Goal: Information Seeking & Learning: Learn about a topic

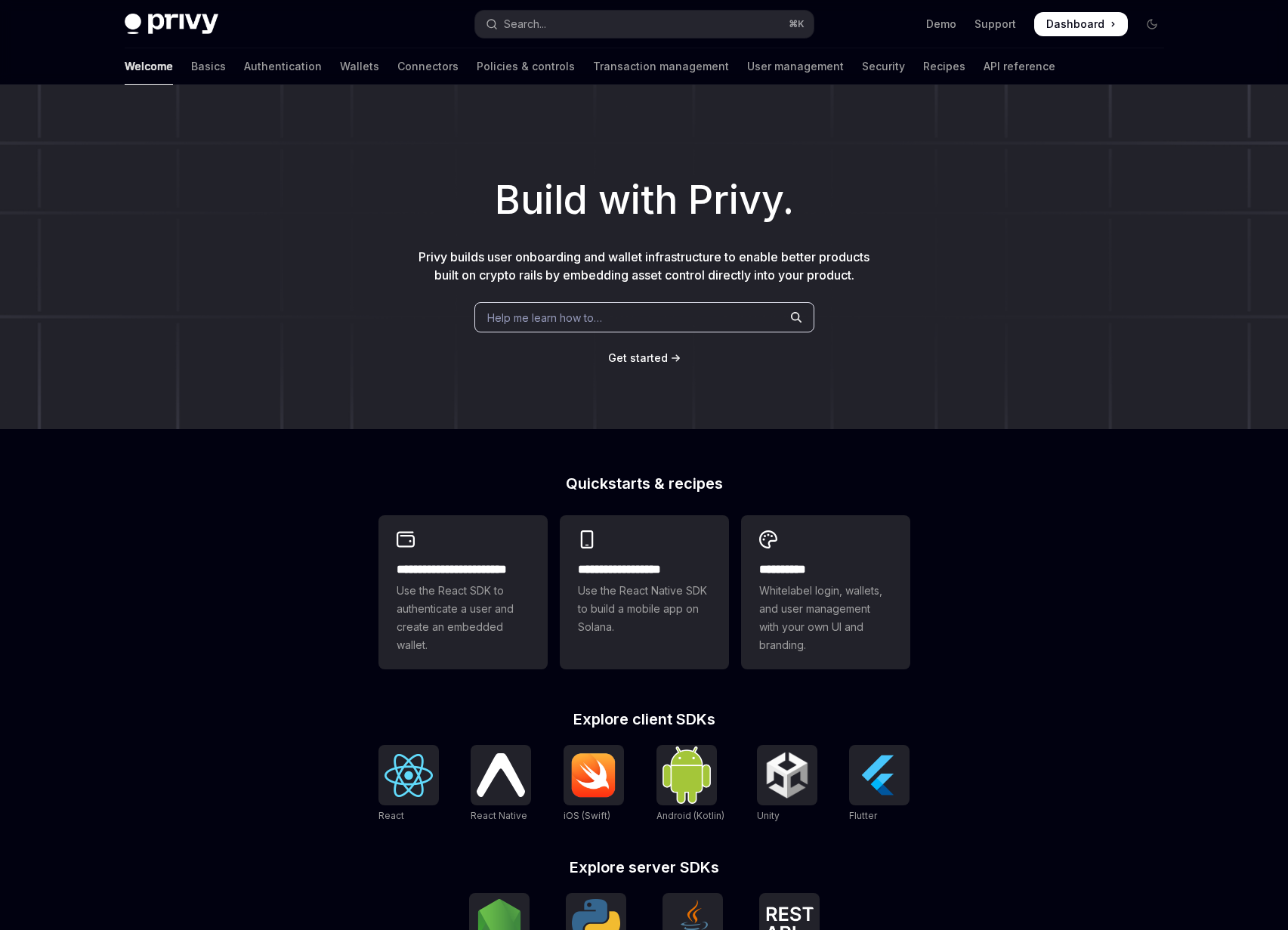
drag, startPoint x: 0, startPoint y: 0, endPoint x: 592, endPoint y: 308, distance: 667.3
click at [592, 308] on div "Help me learn how to…" at bounding box center [644, 316] width 340 height 30
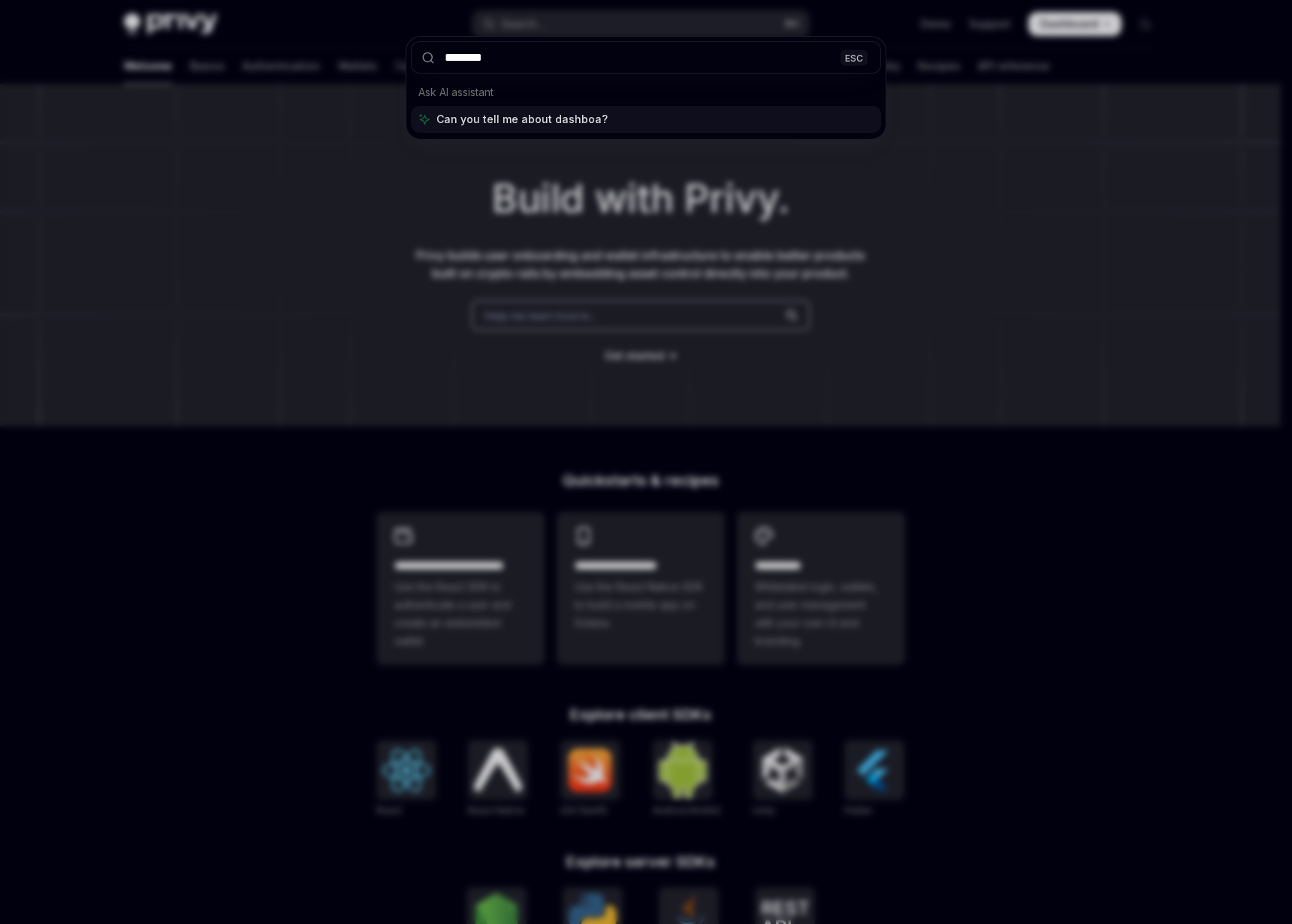
type input "*********"
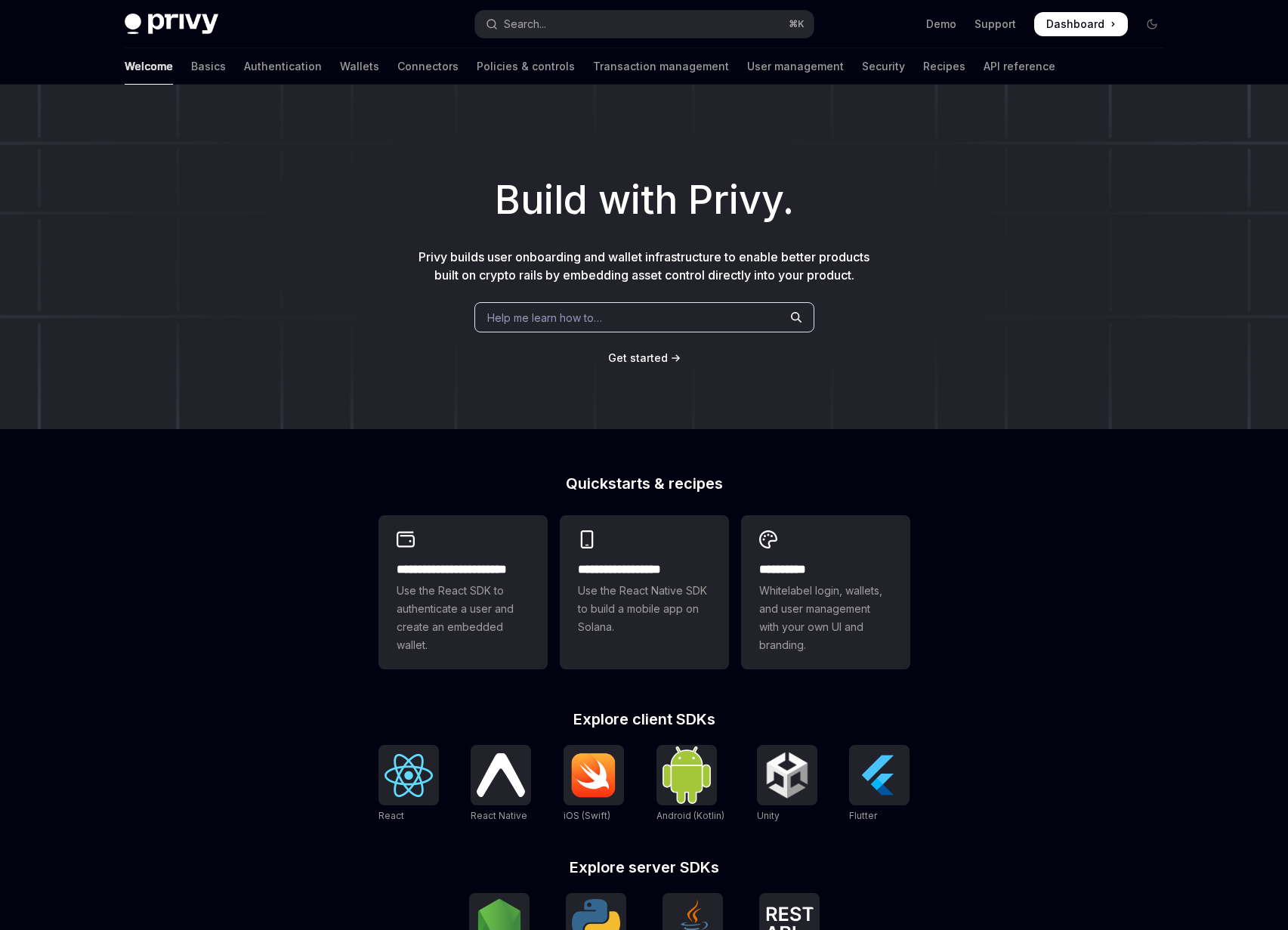
scroll to position [30, 0]
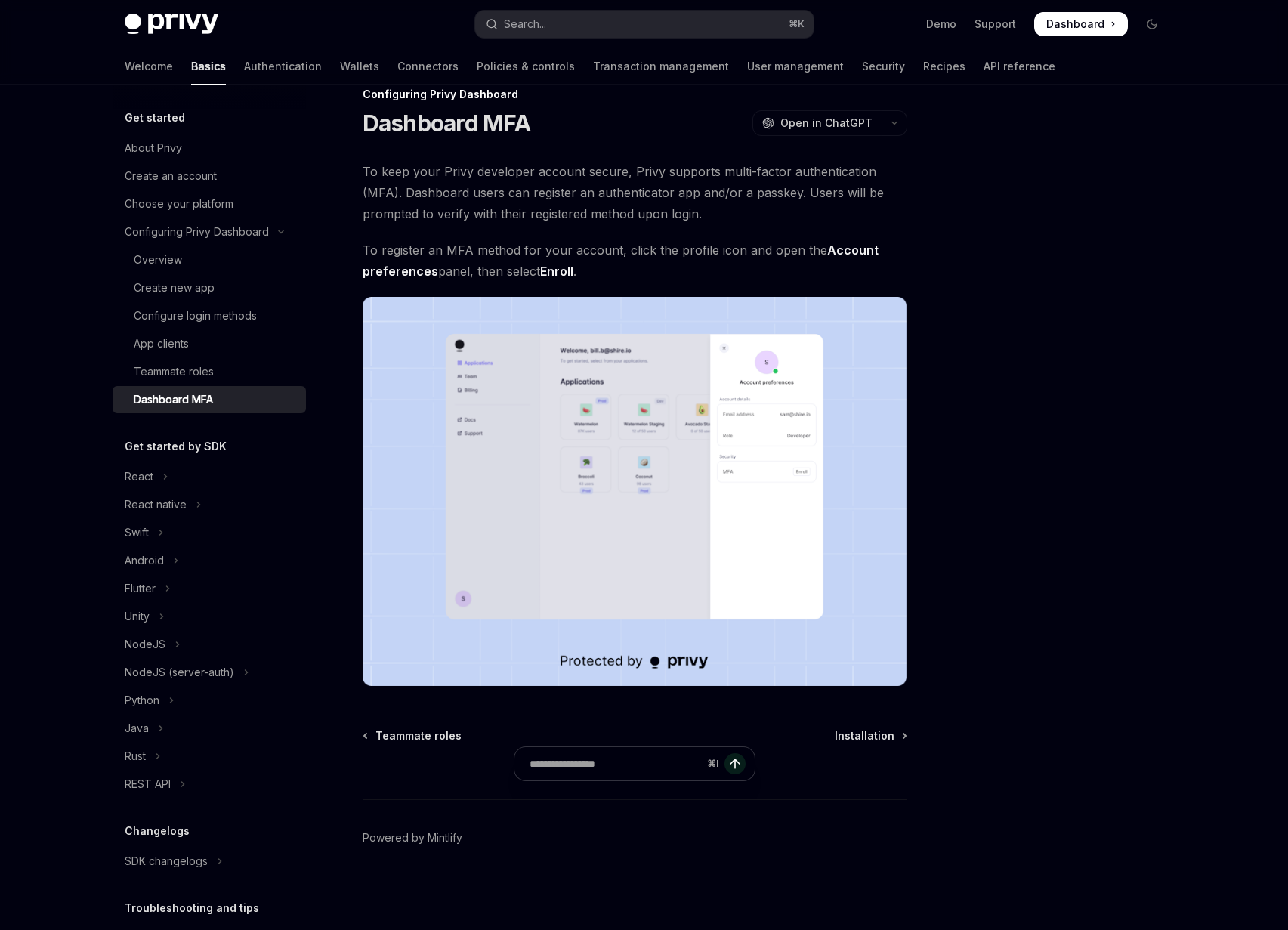
click at [623, 421] on img at bounding box center [634, 492] width 545 height 389
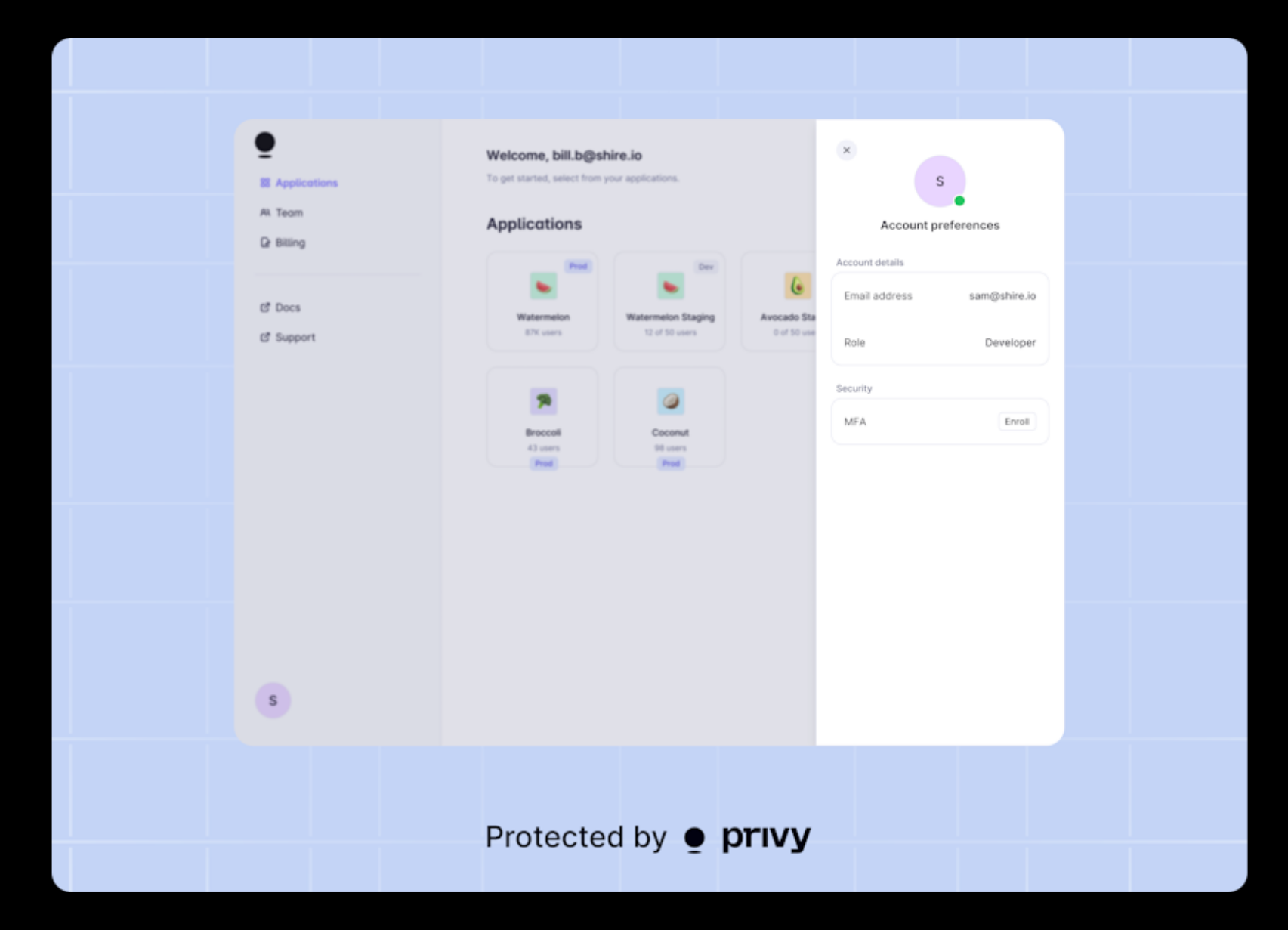
click at [1158, 325] on img at bounding box center [650, 465] width 1196 height 855
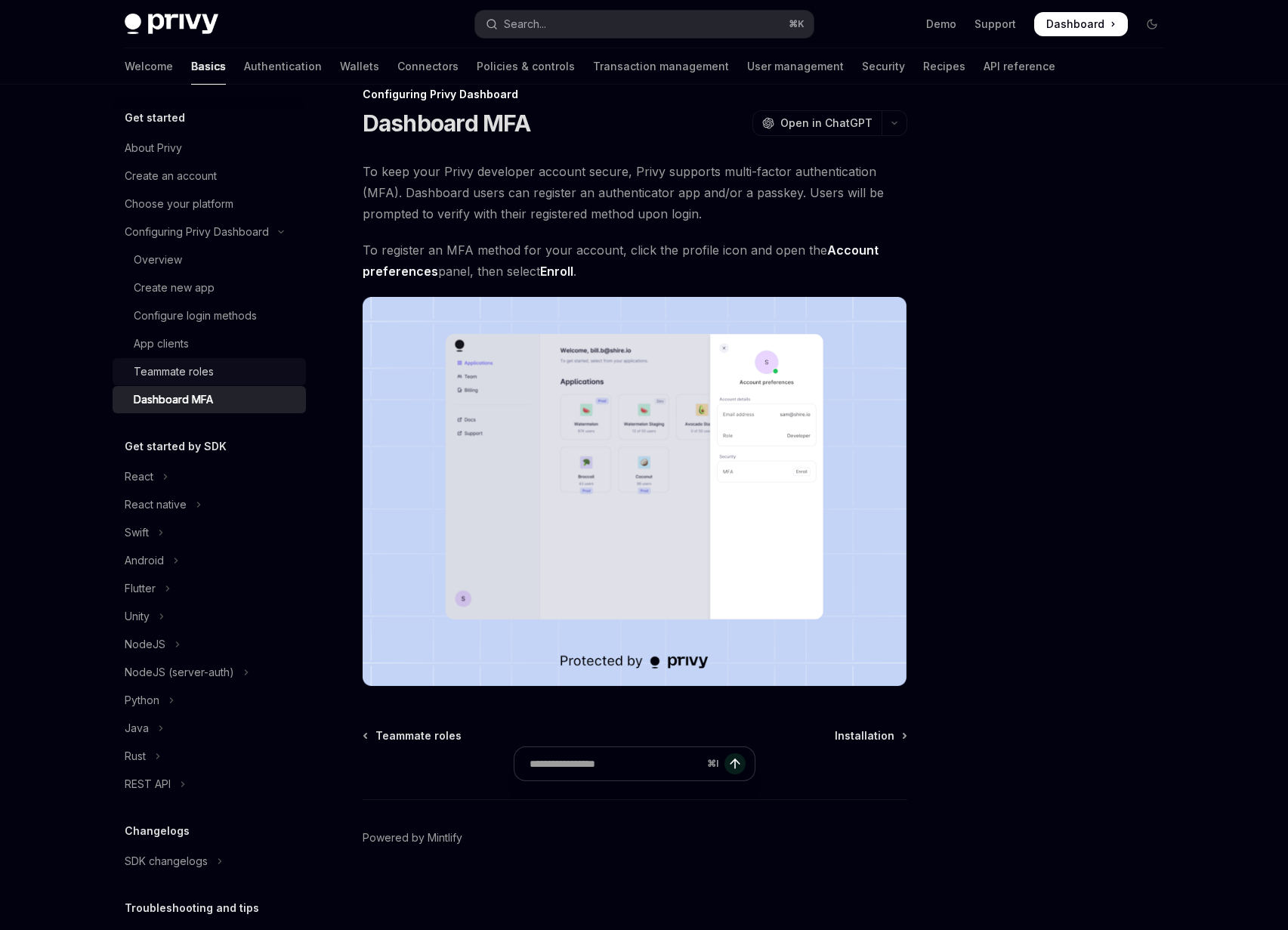
click at [190, 370] on div "Teammate roles" at bounding box center [174, 371] width 80 height 18
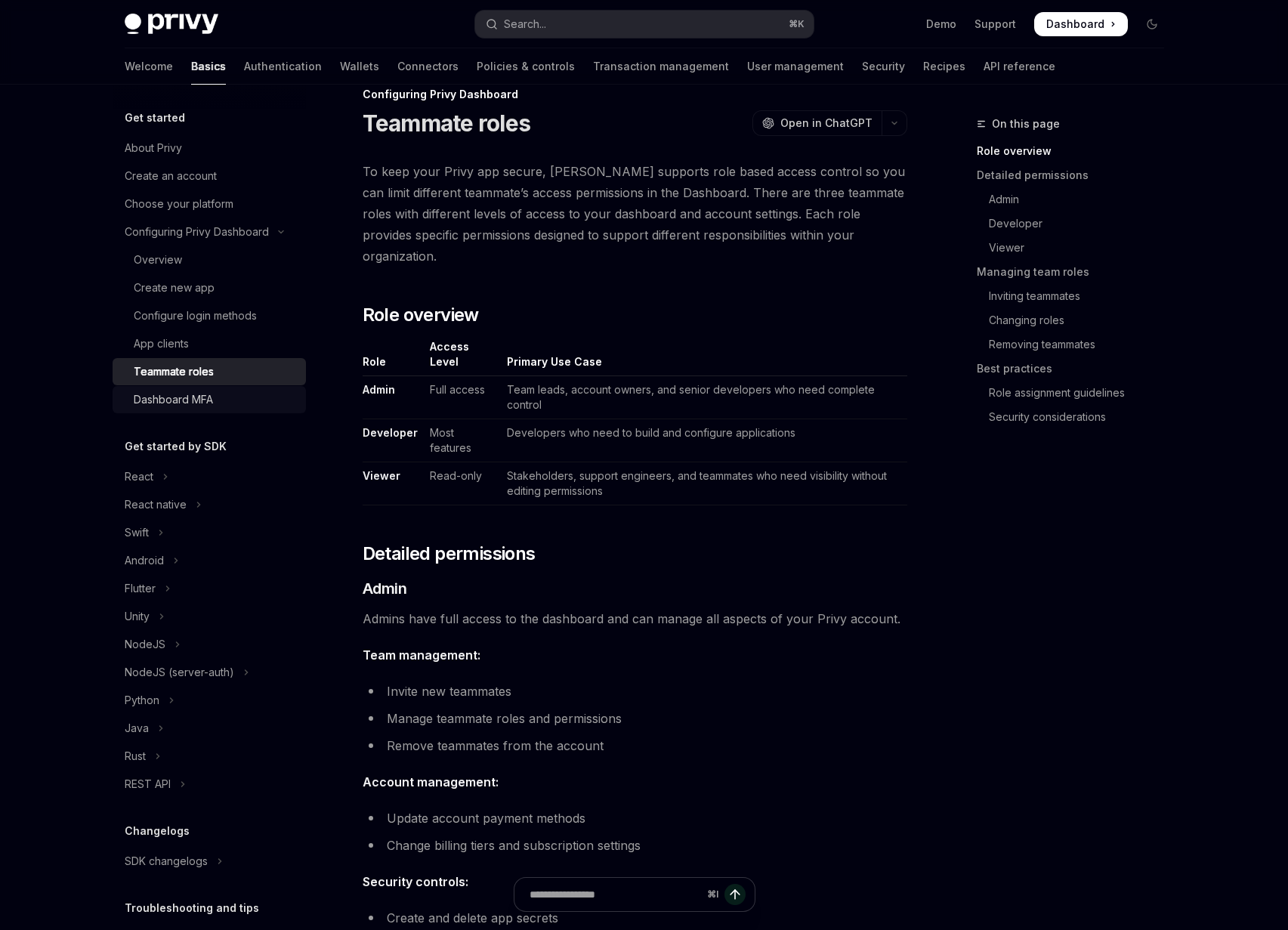
click at [191, 404] on div "Dashboard MFA" at bounding box center [174, 400] width 79 height 18
type textarea "*"
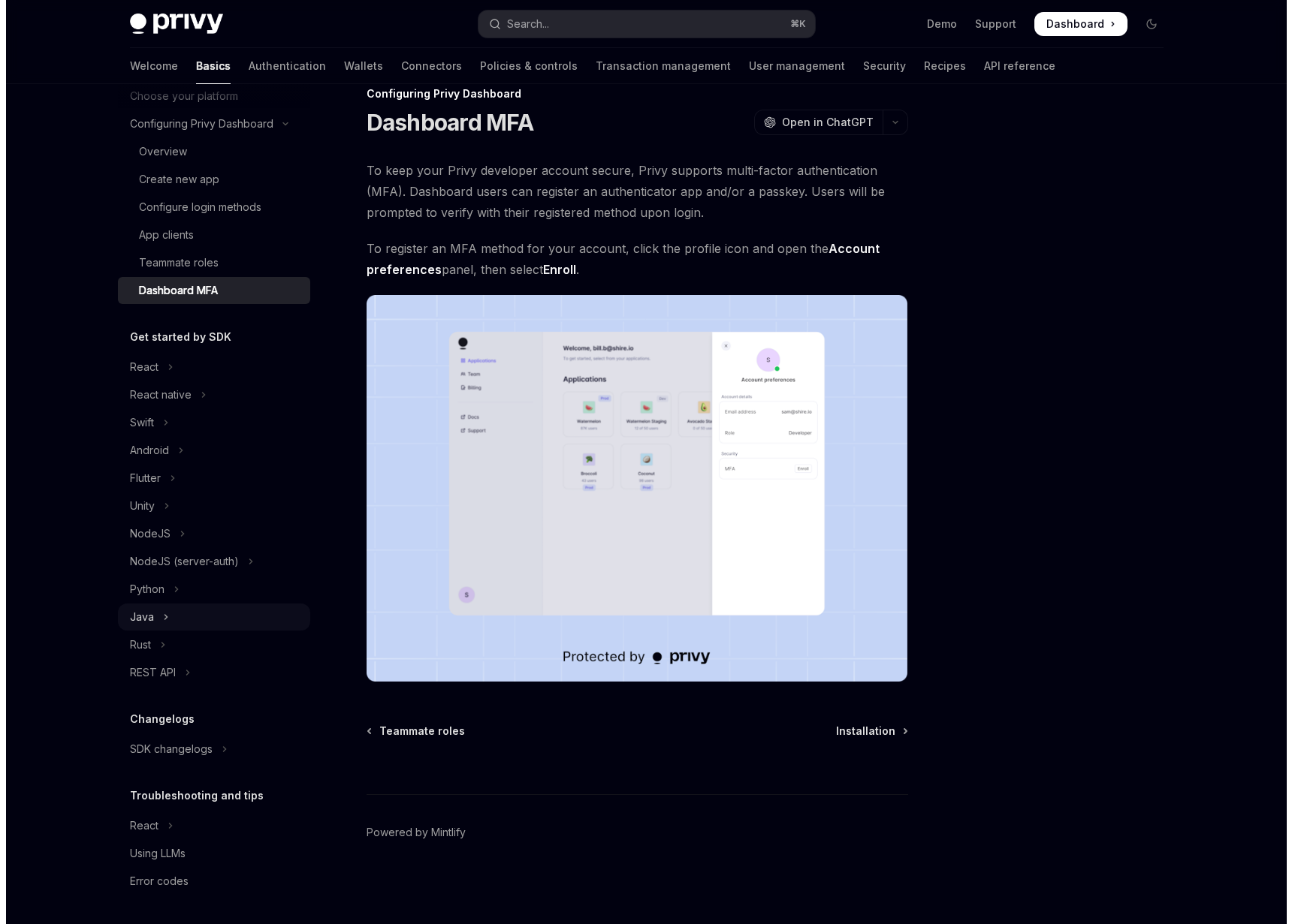
scroll to position [107, 0]
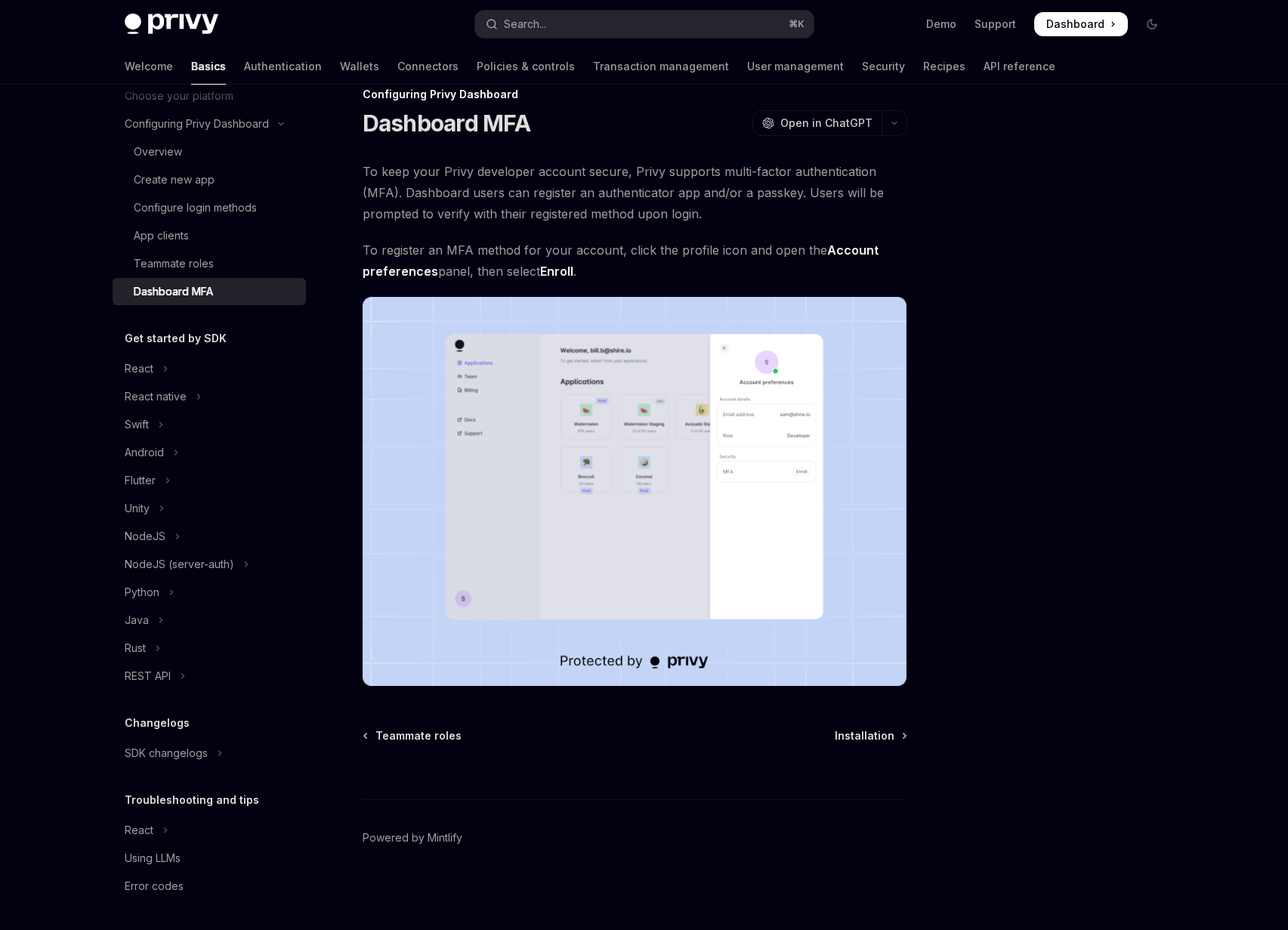
click at [560, 527] on img at bounding box center [634, 492] width 545 height 389
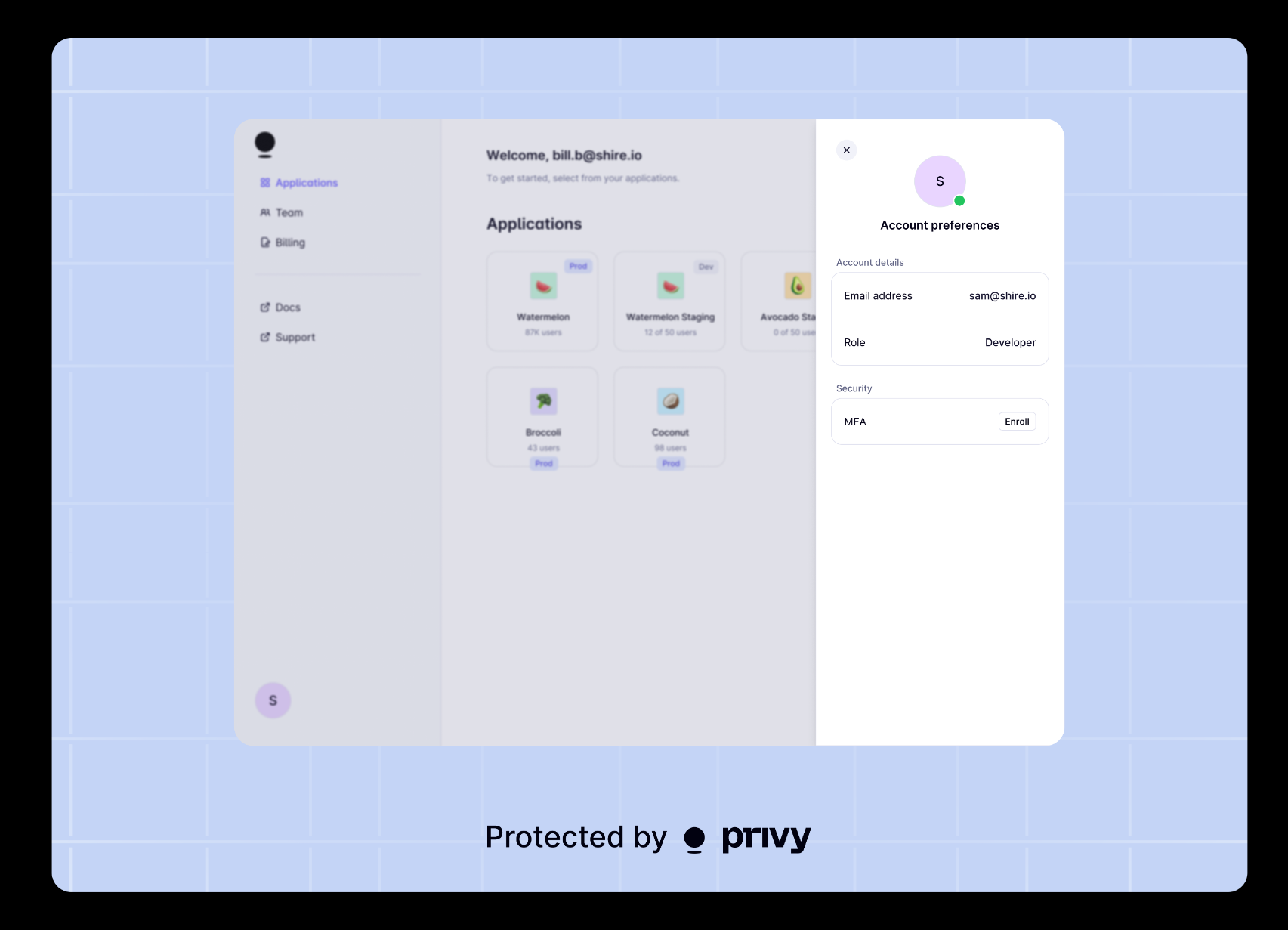
click at [150, 229] on img at bounding box center [650, 465] width 1196 height 855
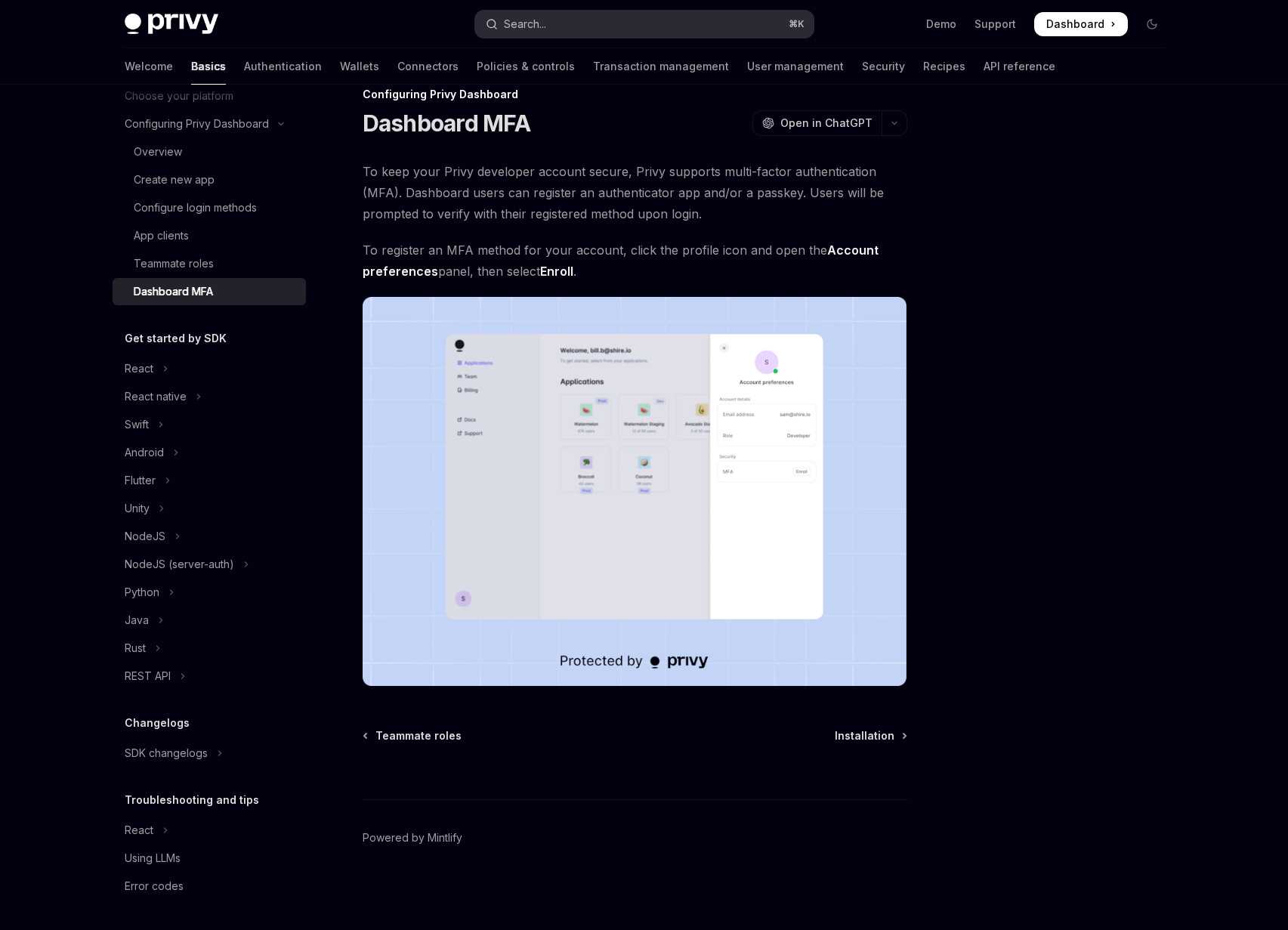
click at [566, 24] on button "Search... ⌘ K" at bounding box center [644, 24] width 338 height 27
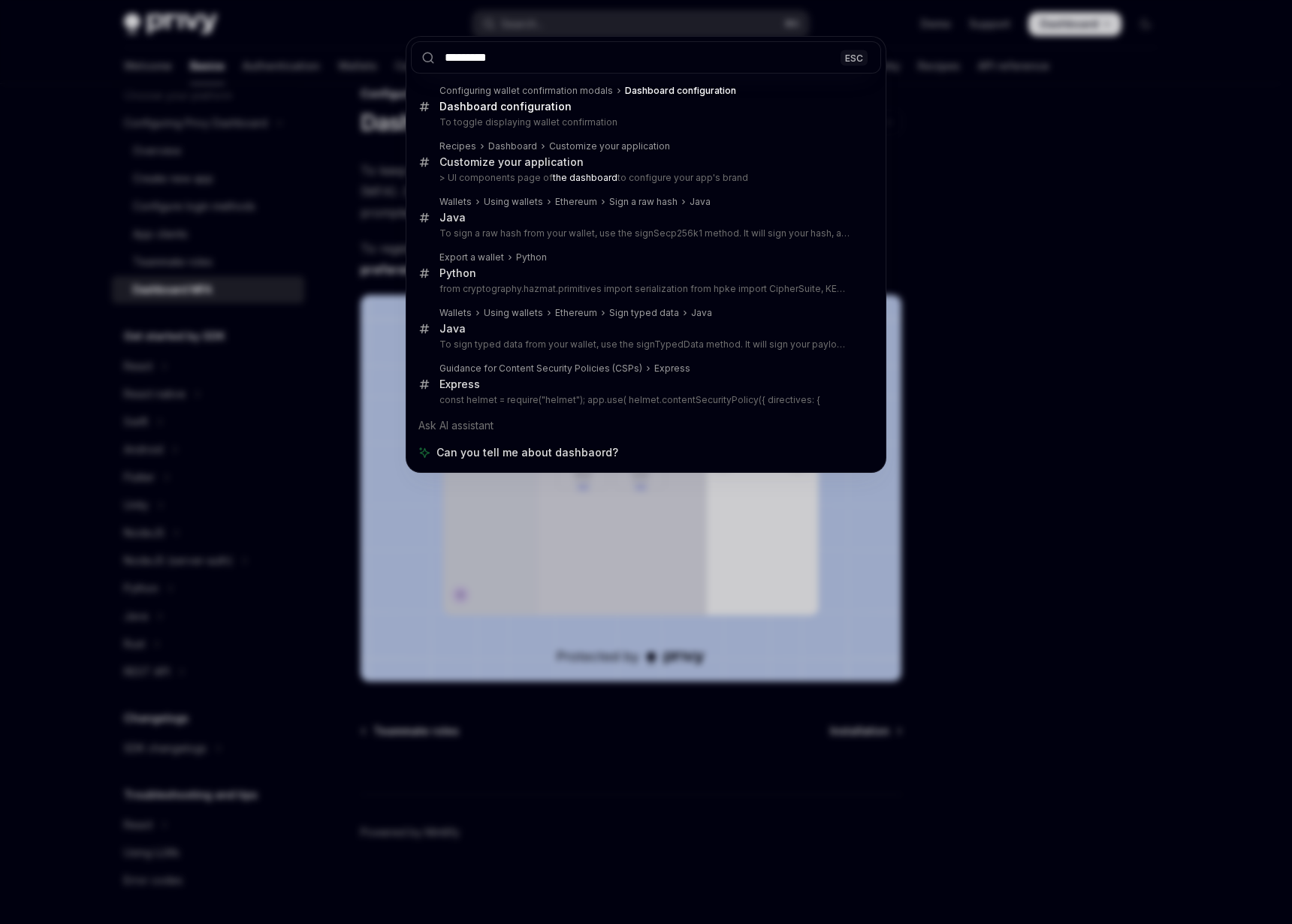
click at [487, 59] on input "*********" at bounding box center [646, 57] width 470 height 32
drag, startPoint x: 494, startPoint y: 59, endPoint x: 477, endPoint y: 59, distance: 17.0
click at [477, 59] on input "*********" at bounding box center [646, 57] width 470 height 32
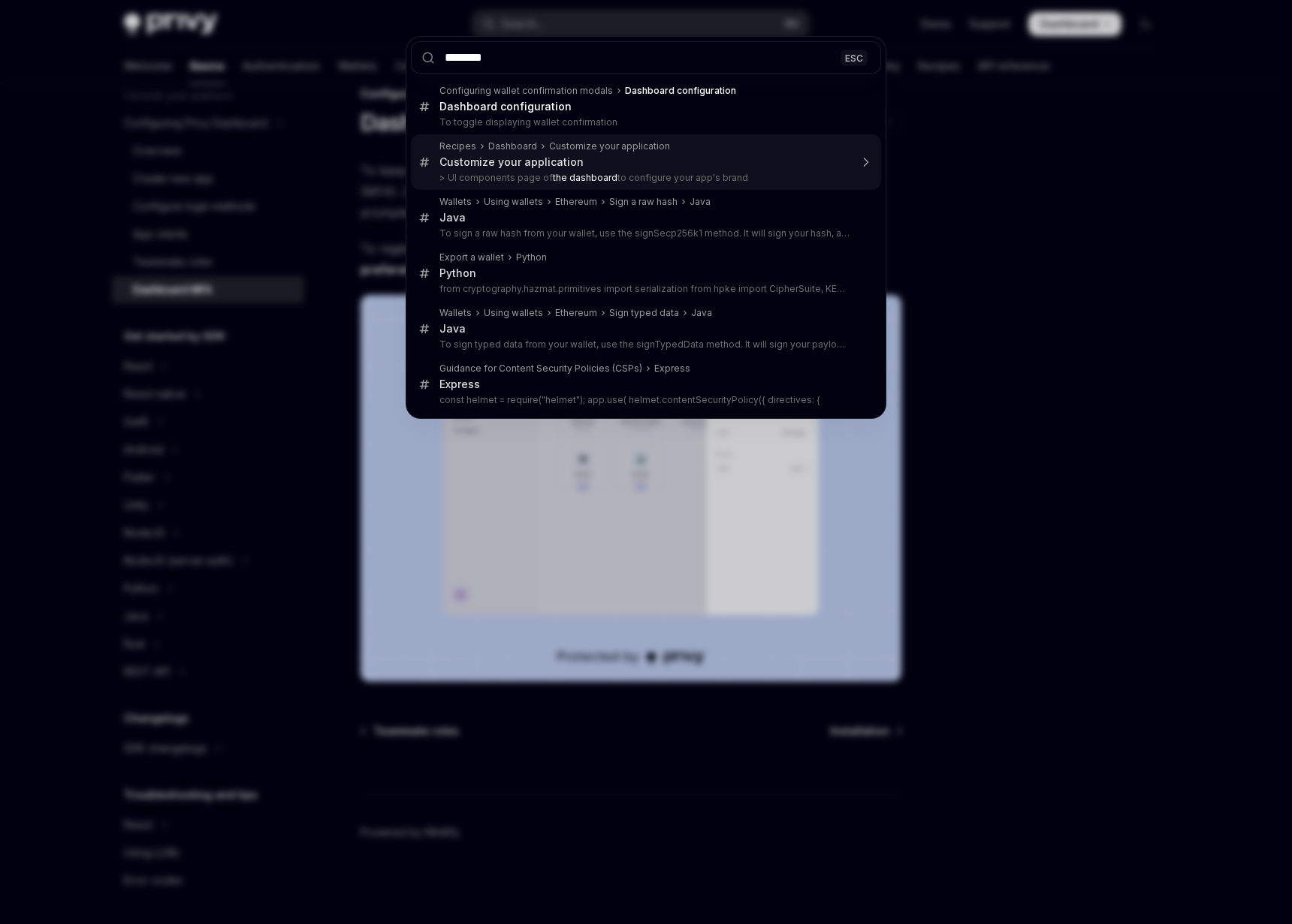
type input "*********"
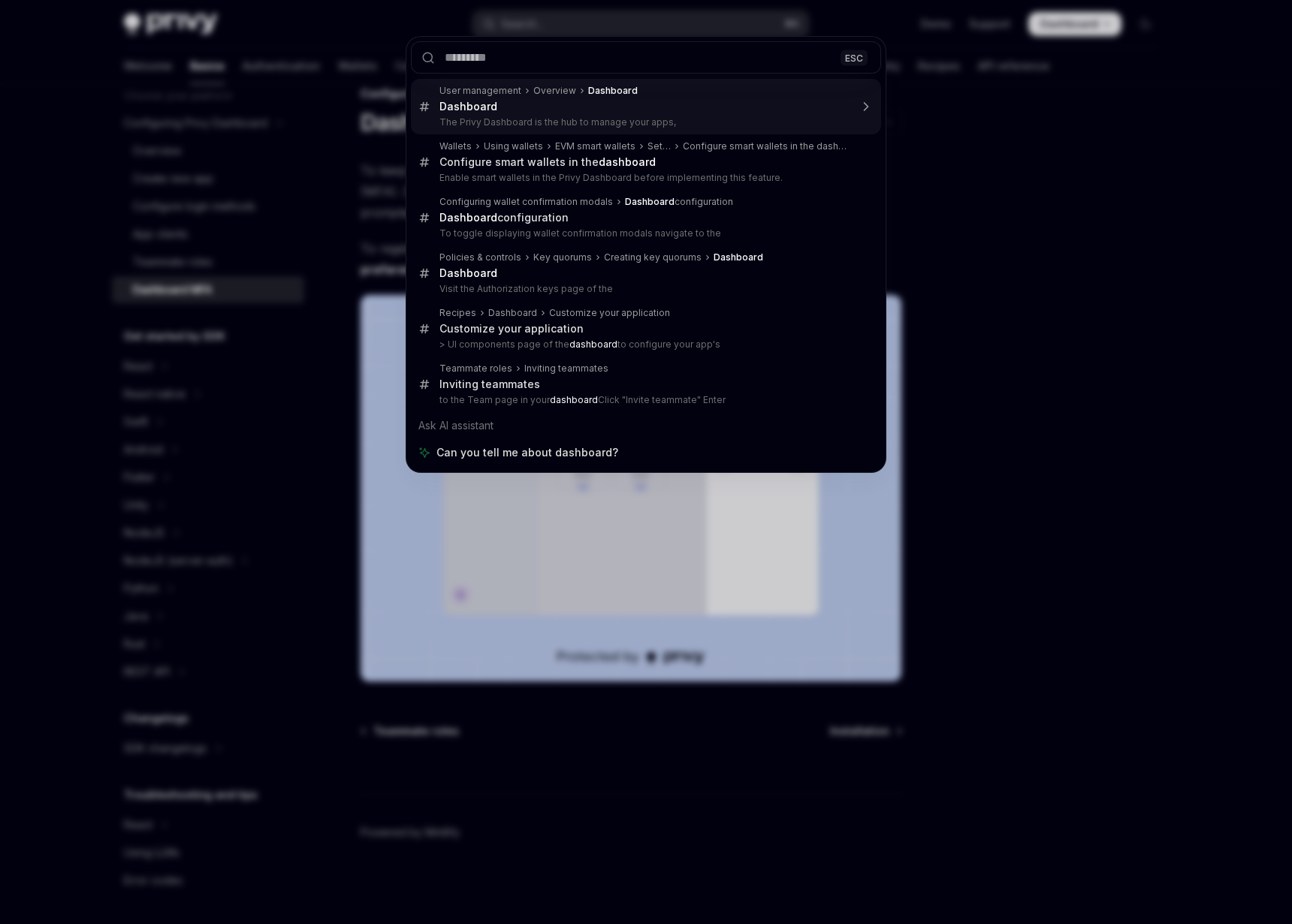
type textarea "*"
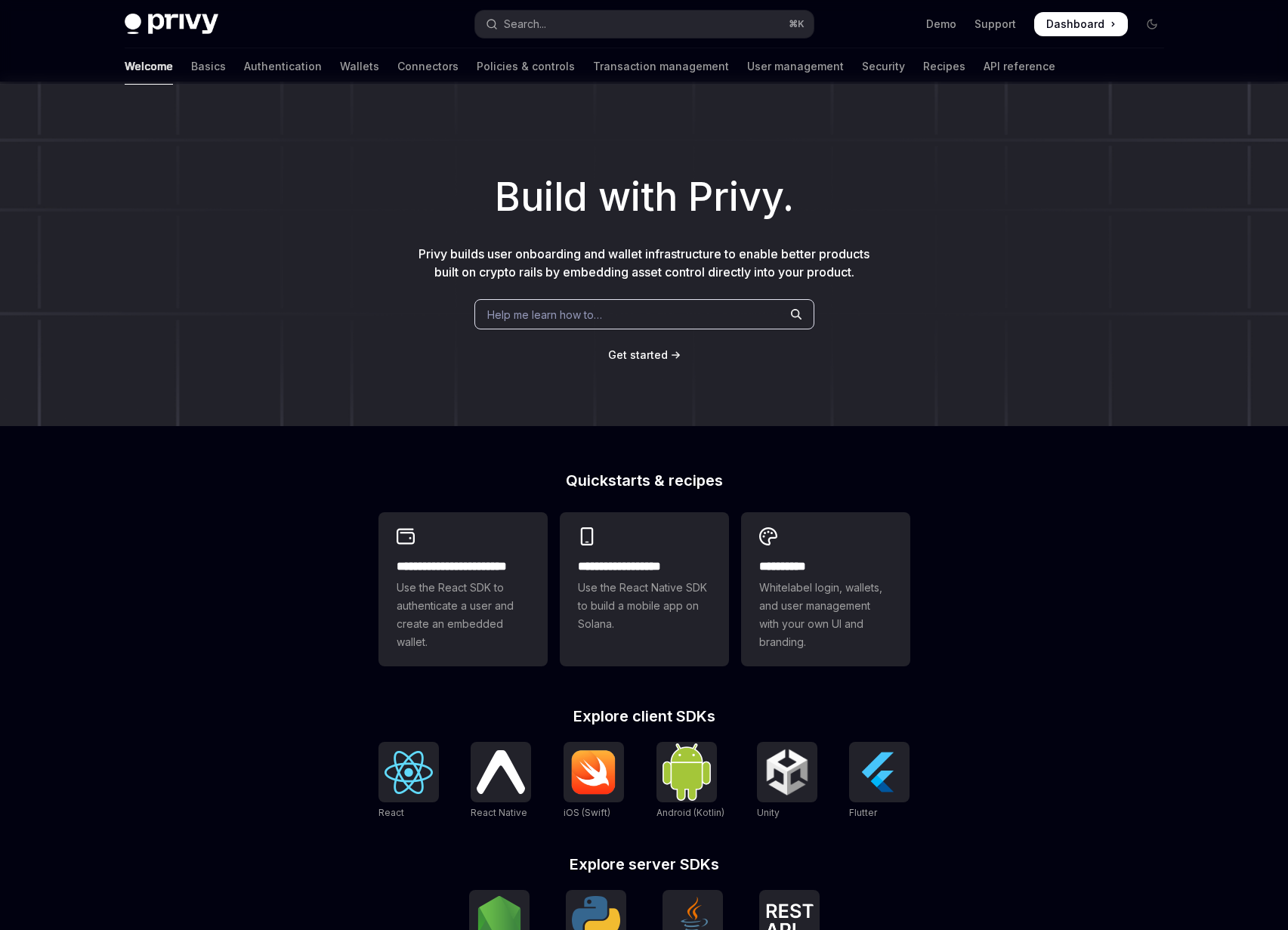
click at [619, 324] on div "Help me learn how to…" at bounding box center [644, 314] width 340 height 30
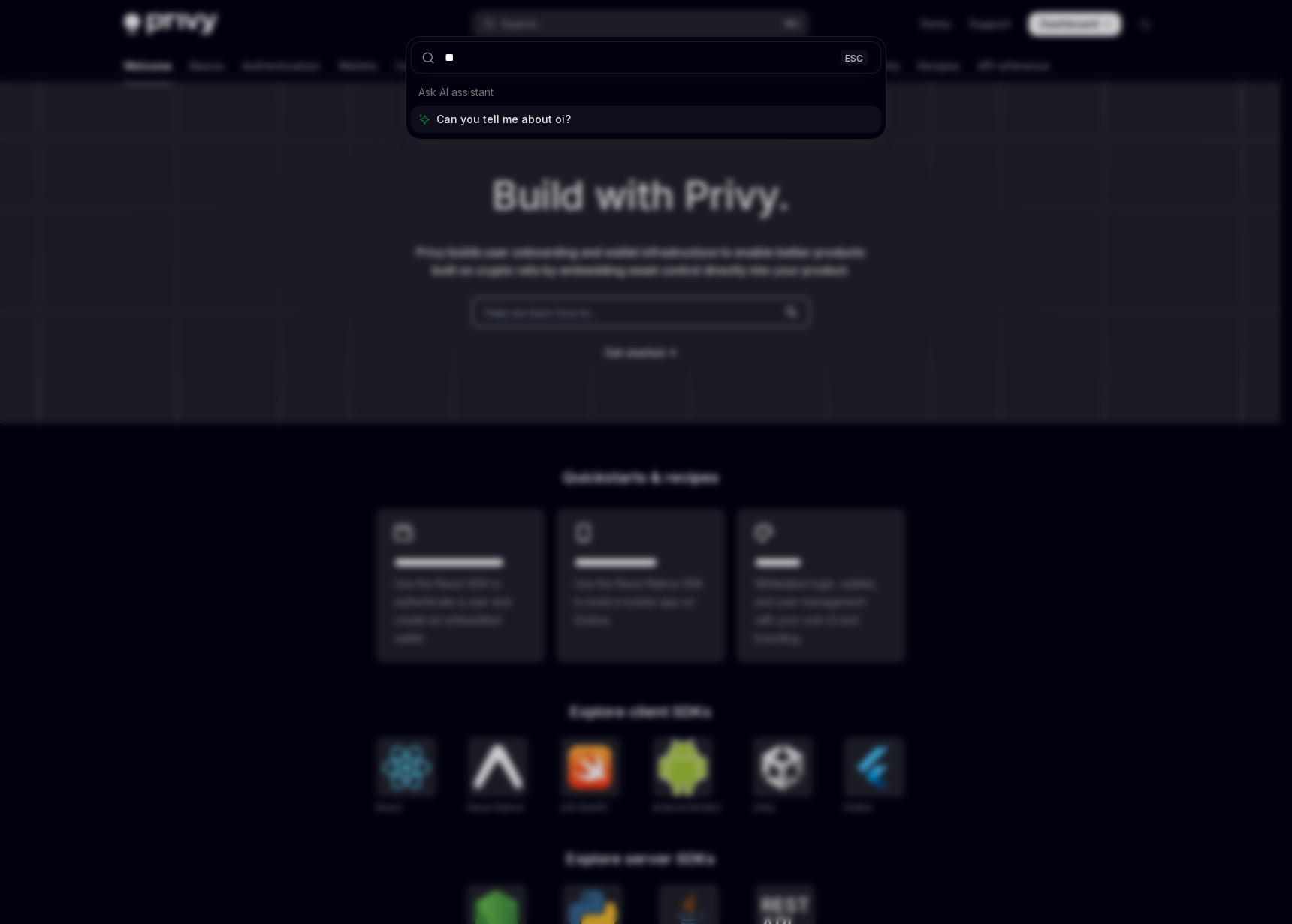
type input "*"
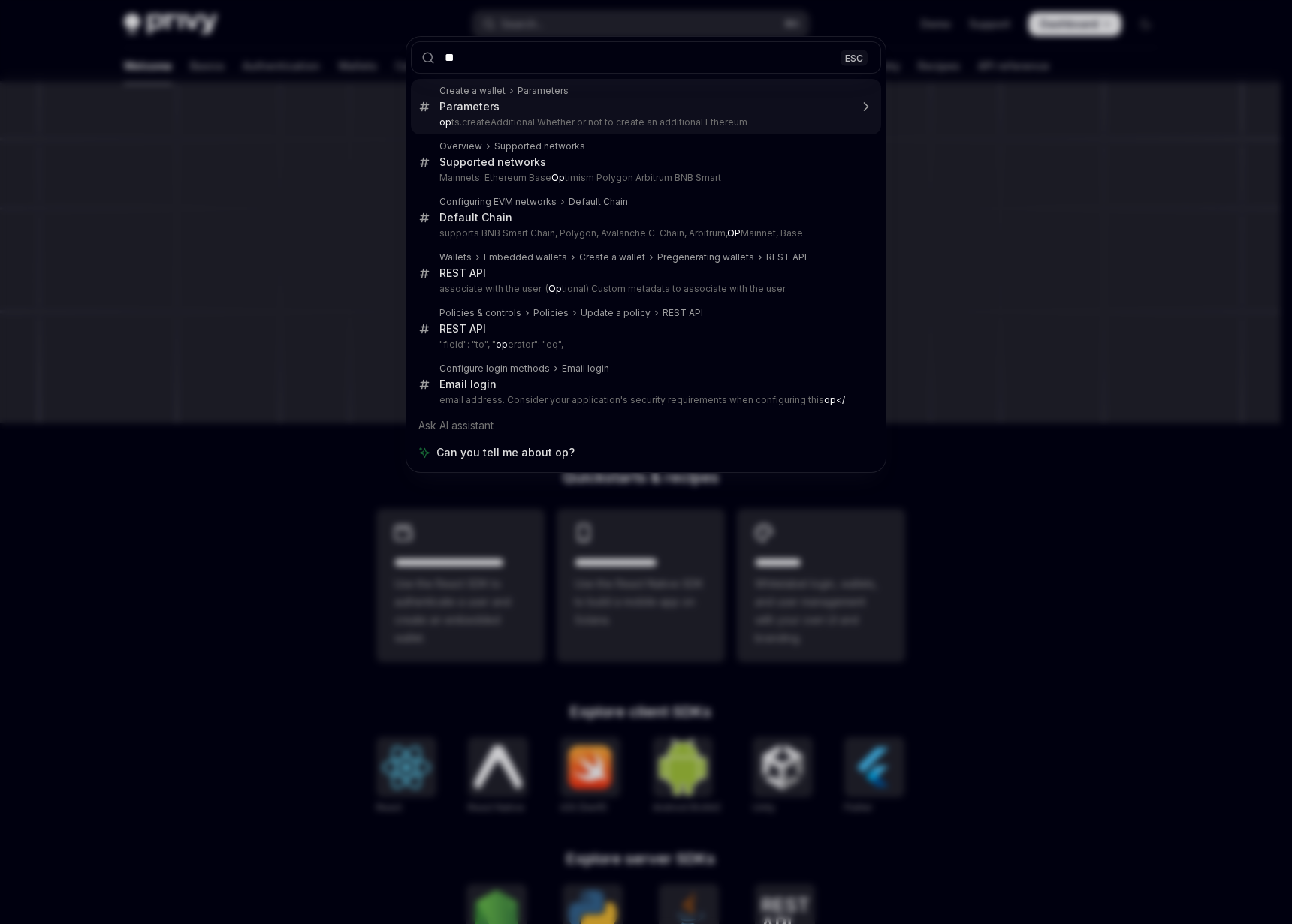
type input "*"
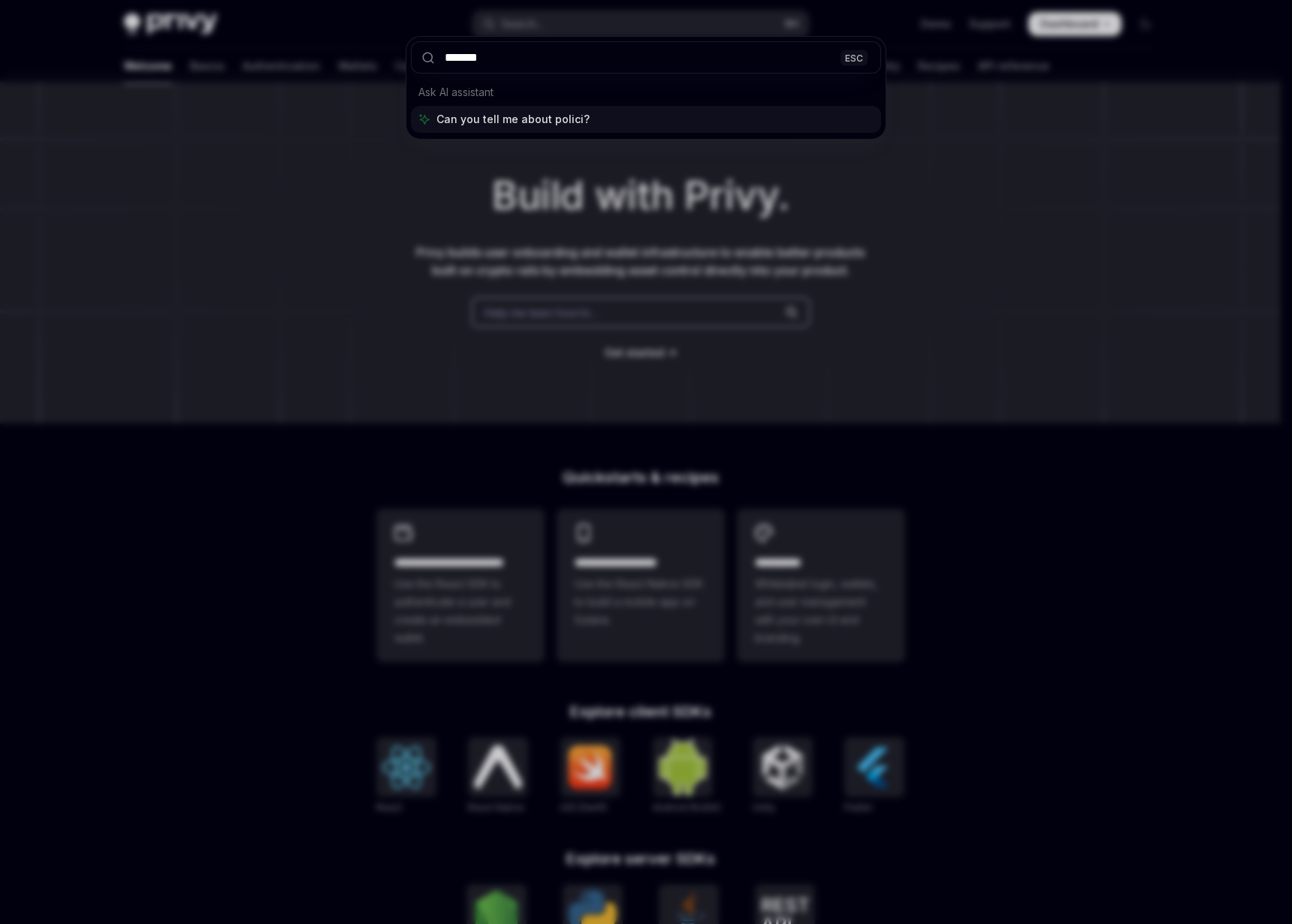
type input "********"
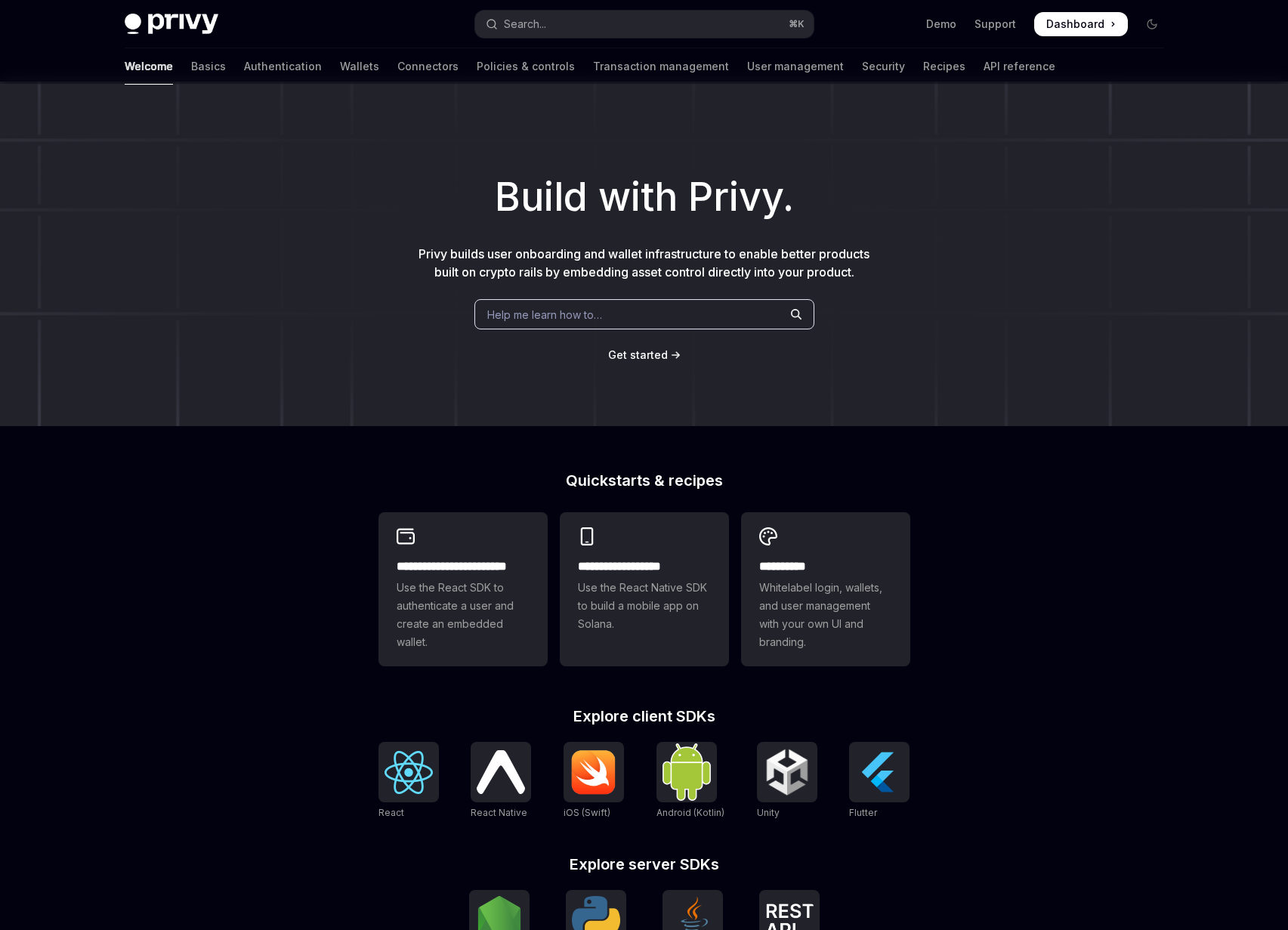
type textarea "*"
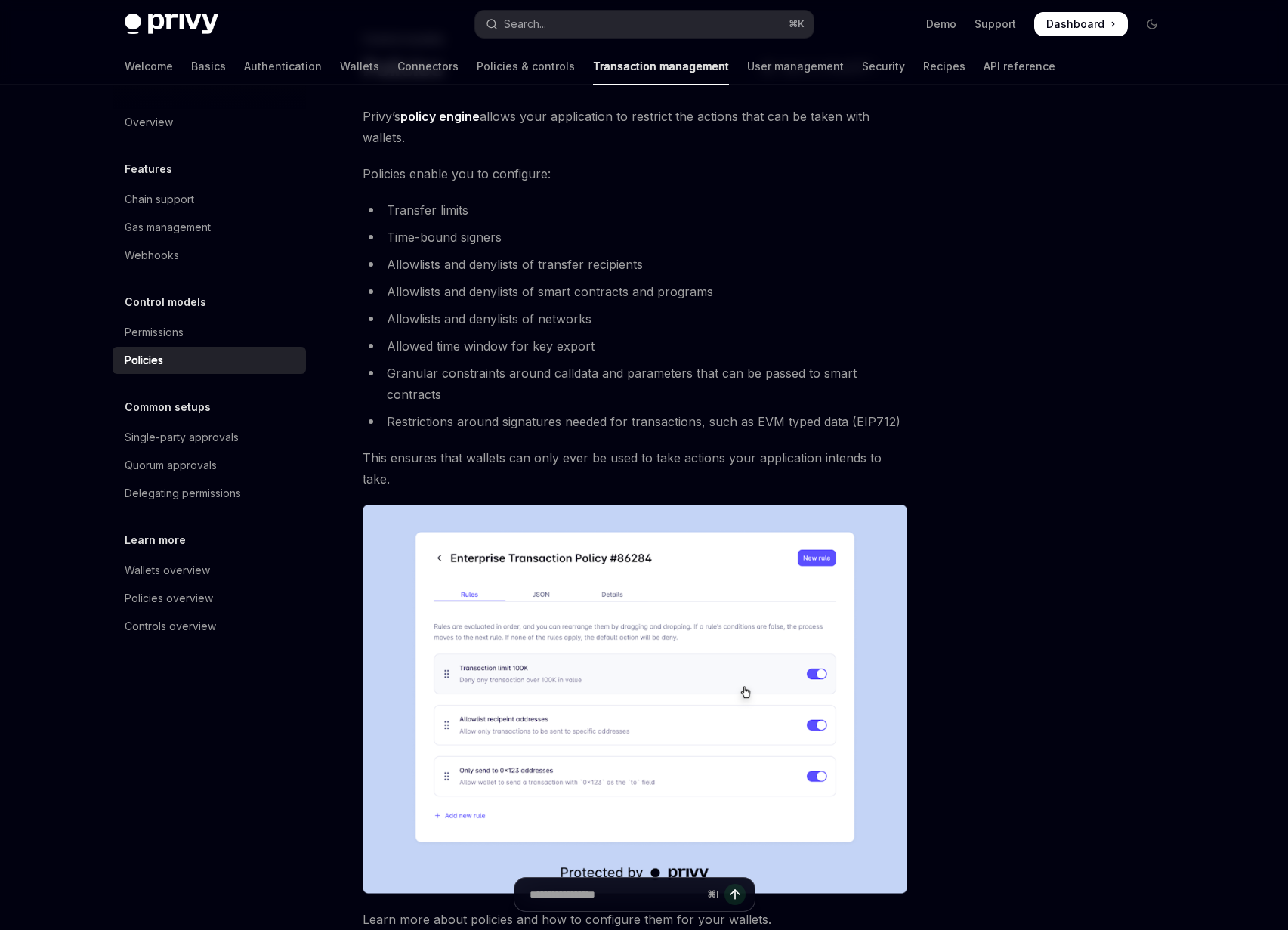
click at [545, 589] on img at bounding box center [634, 699] width 545 height 389
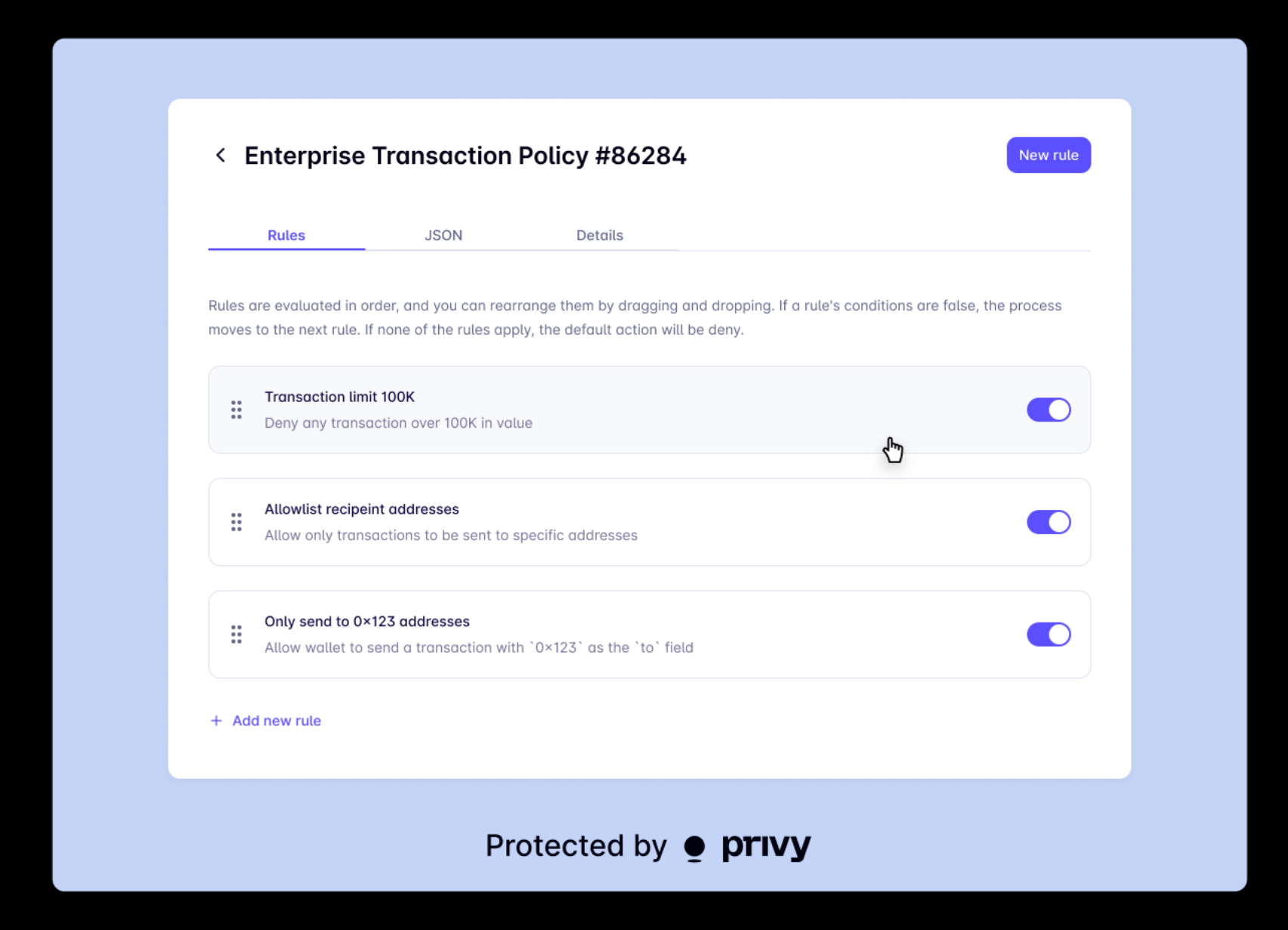
click at [119, 39] on img at bounding box center [650, 465] width 1196 height 855
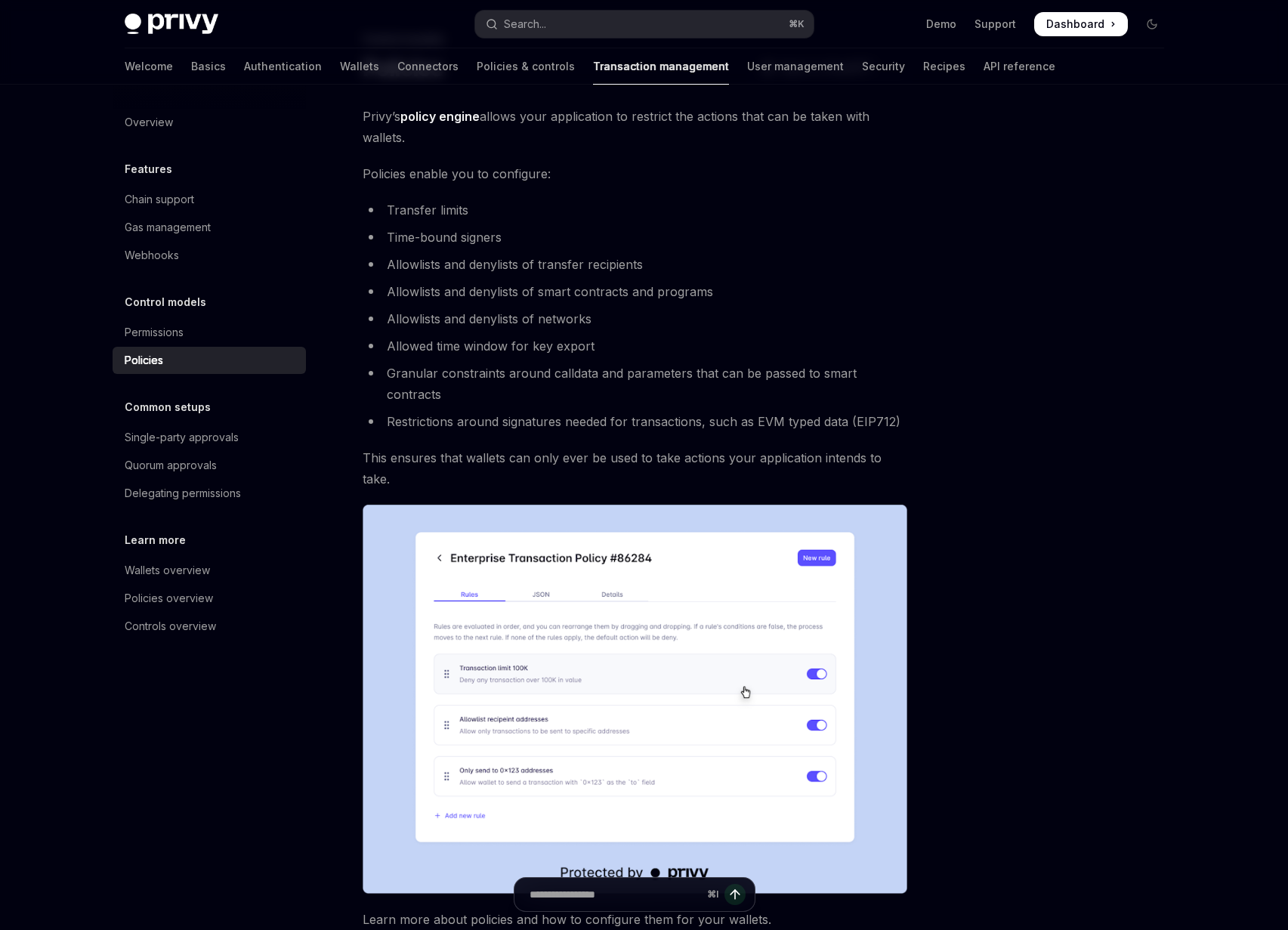
drag, startPoint x: 557, startPoint y: 382, endPoint x: 590, endPoint y: 426, distance: 55.0
click at [590, 426] on div "Privy’s policy engine allows your application to restrict the actions that can …" at bounding box center [634, 590] width 545 height 970
click at [590, 447] on span "This ensures that wallets can only ever be used to take actions your applicatio…" at bounding box center [634, 468] width 545 height 42
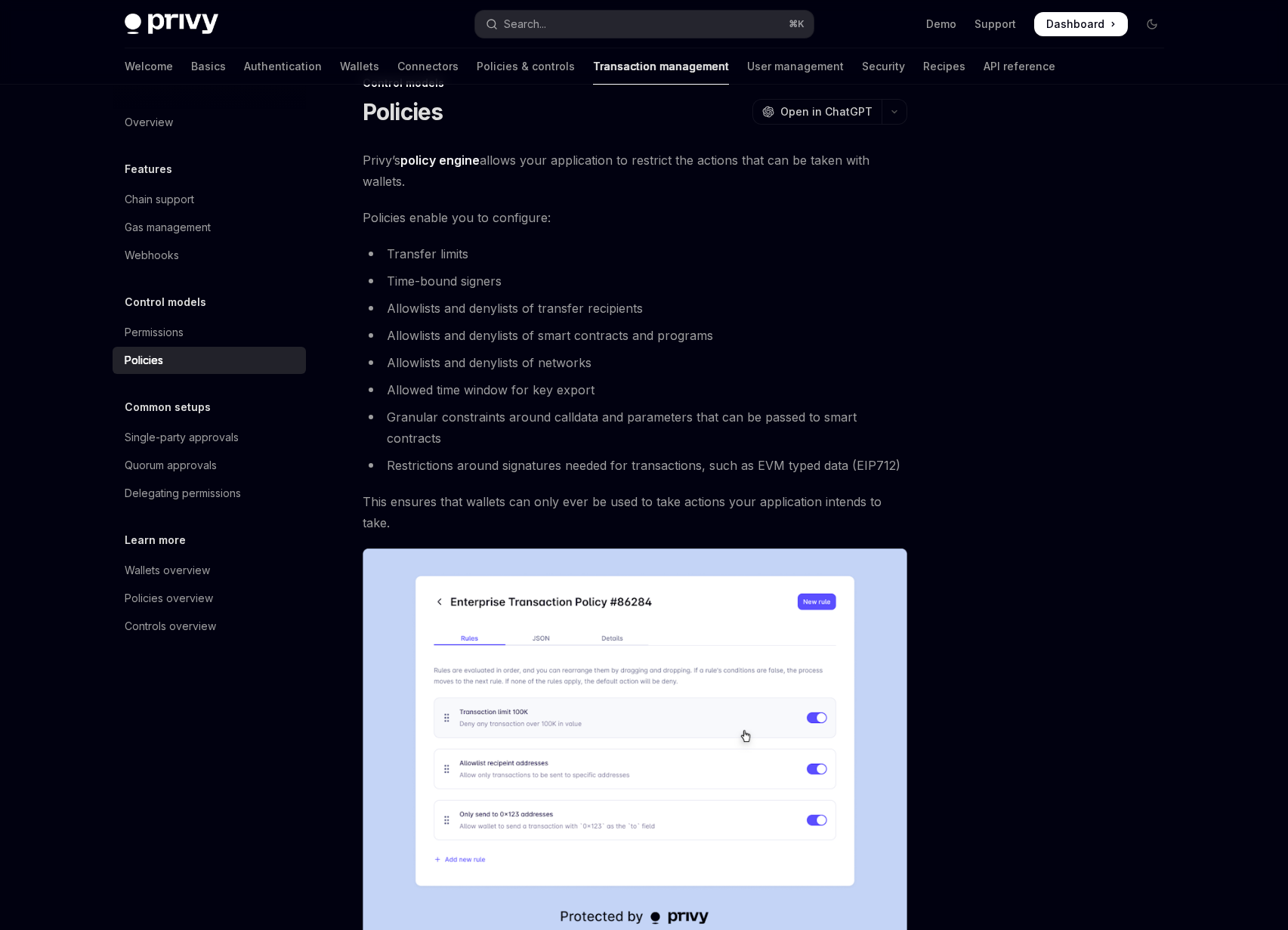
scroll to position [0, 0]
